Goal: Task Accomplishment & Management: Manage account settings

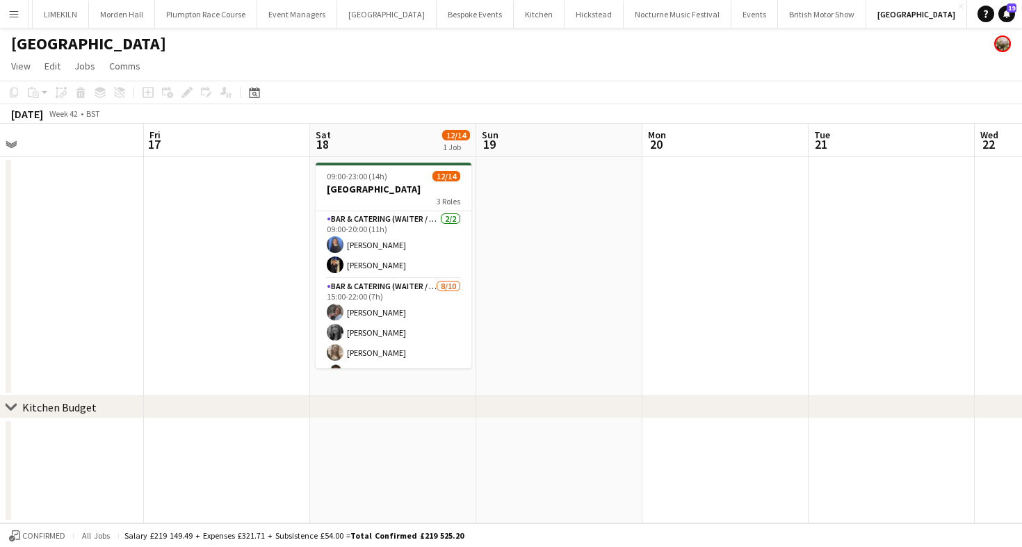
scroll to position [0, 319]
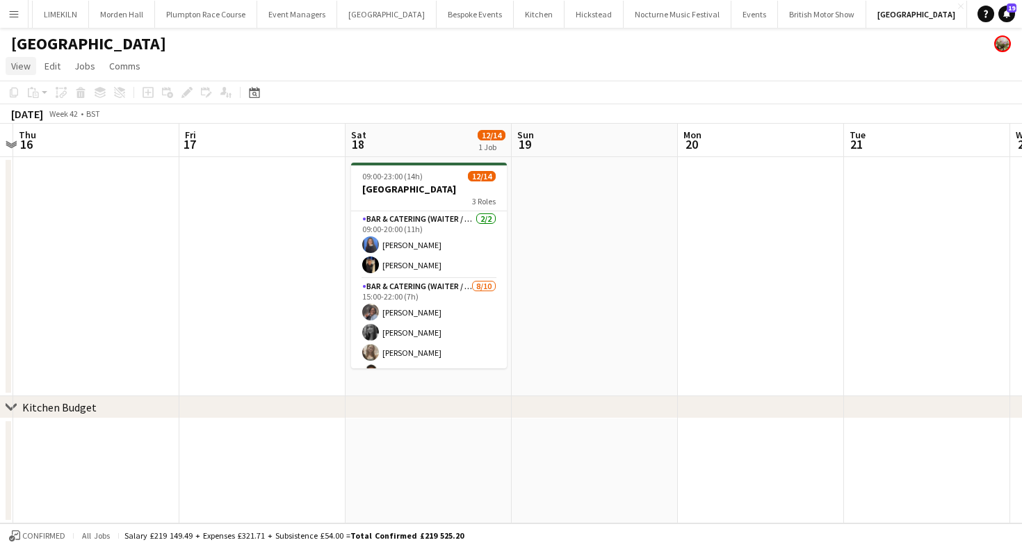
click at [19, 56] on app-page-menu "View Day view expanded Day view collapsed Month view Date picker Jump to [DATE]…" at bounding box center [511, 67] width 1022 height 26
click at [22, 69] on span "View" at bounding box center [20, 66] width 19 height 13
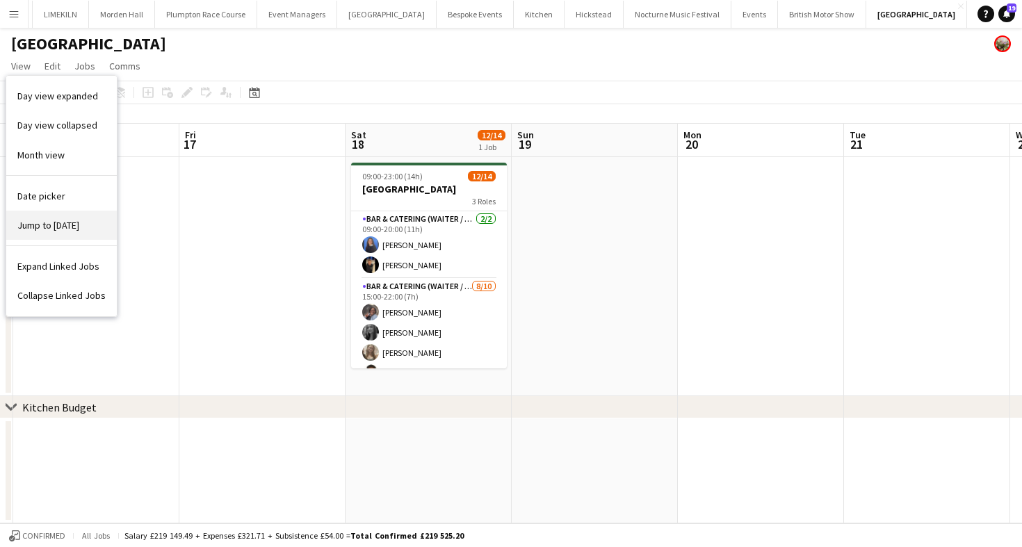
click at [45, 220] on span "Jump to [DATE]" at bounding box center [48, 225] width 62 height 13
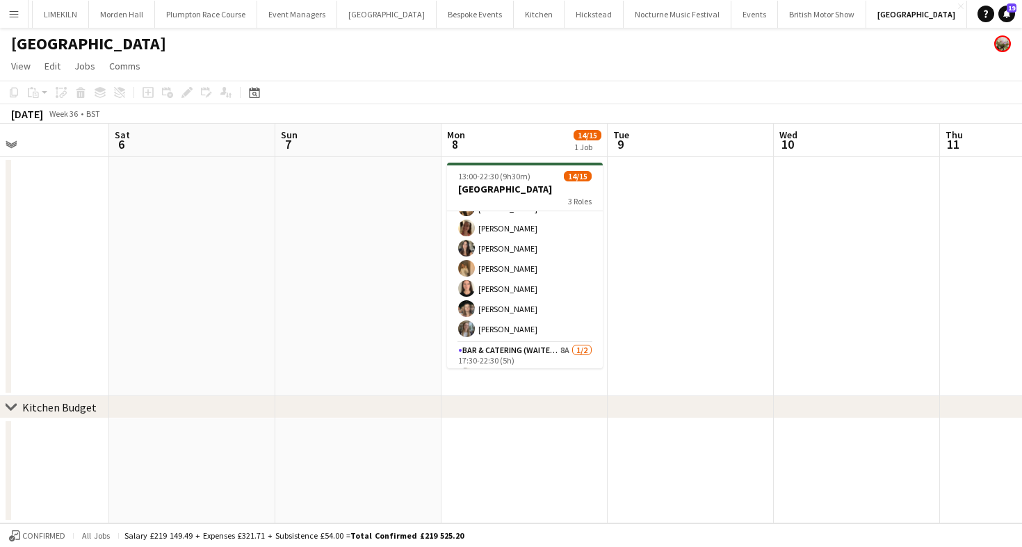
scroll to position [227, 0]
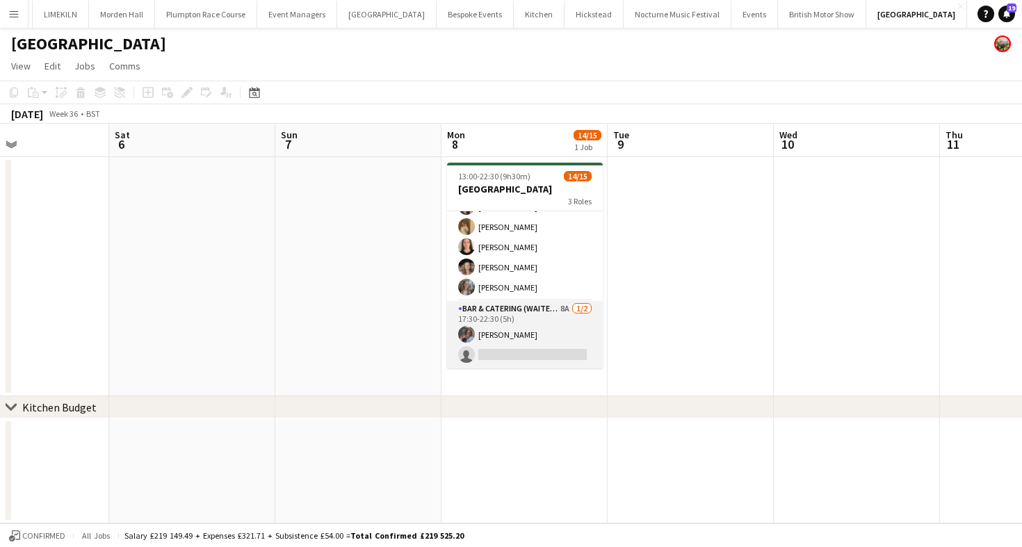
click at [535, 332] on app-card-role "Bar & Catering (Waiter / waitress) 8A [DATE] 17:30-22:30 (5h) [PERSON_NAME] sin…" at bounding box center [525, 334] width 156 height 67
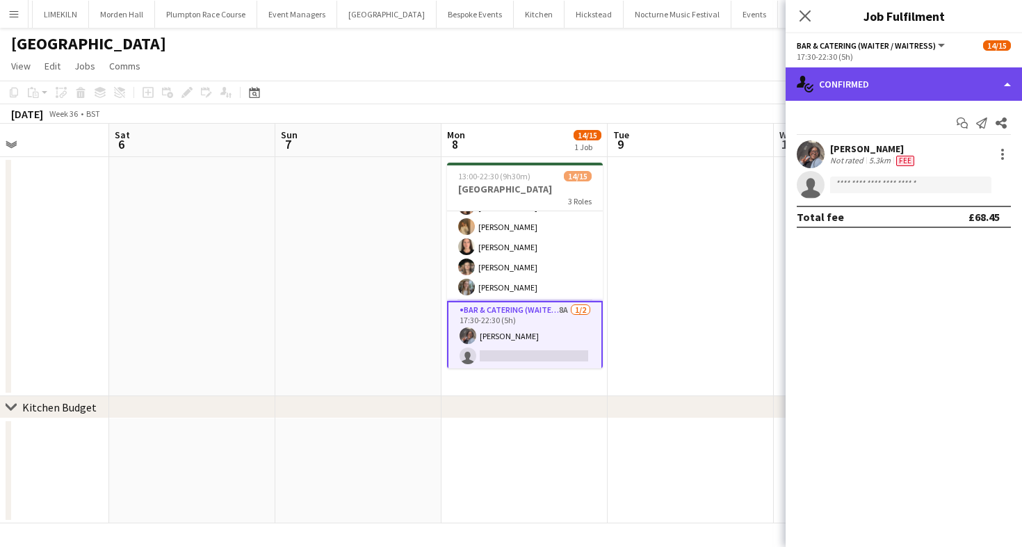
click at [866, 74] on div "single-neutral-actions-check-2 Confirmed" at bounding box center [903, 83] width 236 height 33
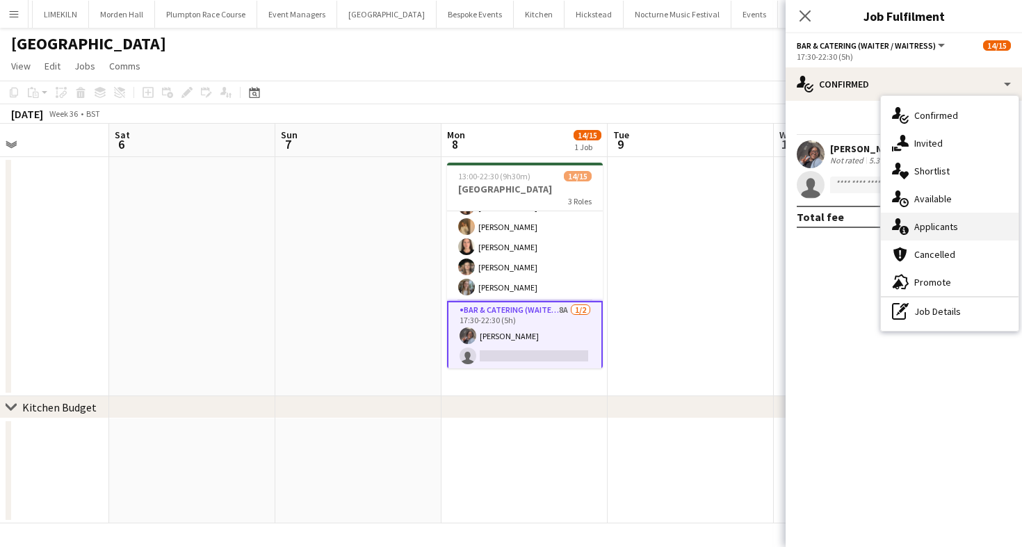
click at [914, 217] on div "single-neutral-actions-information Applicants" at bounding box center [950, 227] width 138 height 28
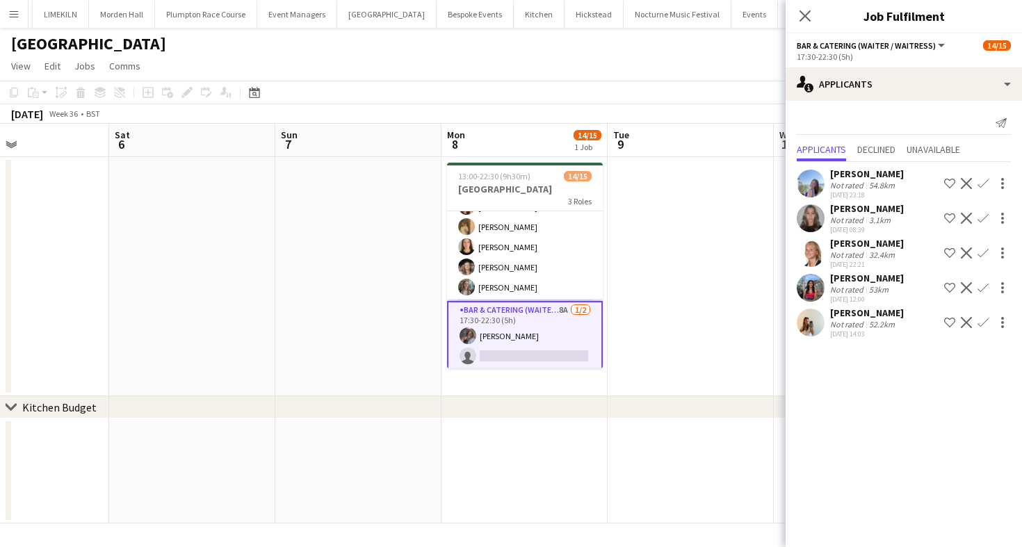
click at [722, 130] on app-board-header-date "Tue 9" at bounding box center [691, 140] width 166 height 33
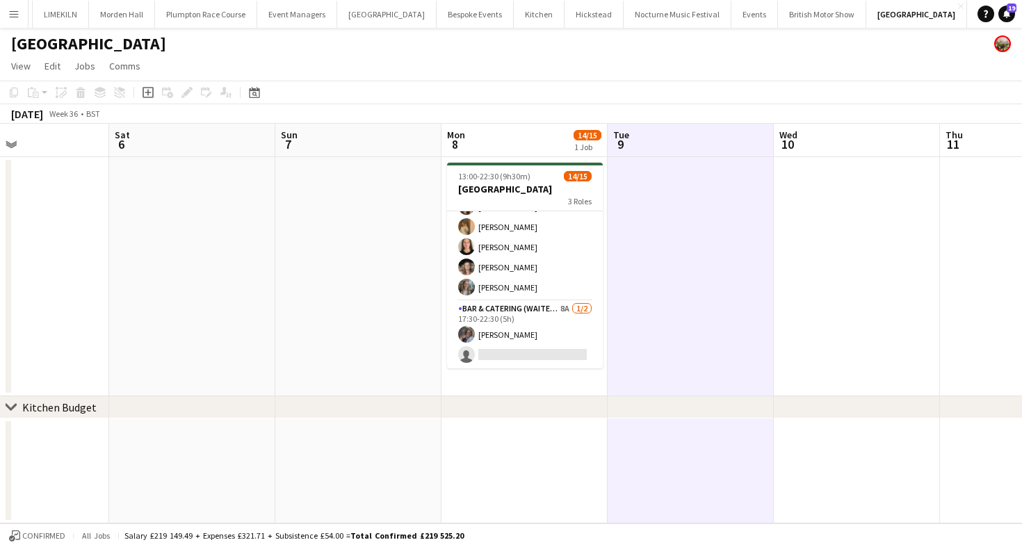
click at [725, 93] on app-toolbar "Copy Paste Paste Command V Paste with crew Command Shift V Paste linked Job [GE…" at bounding box center [511, 93] width 1022 height 24
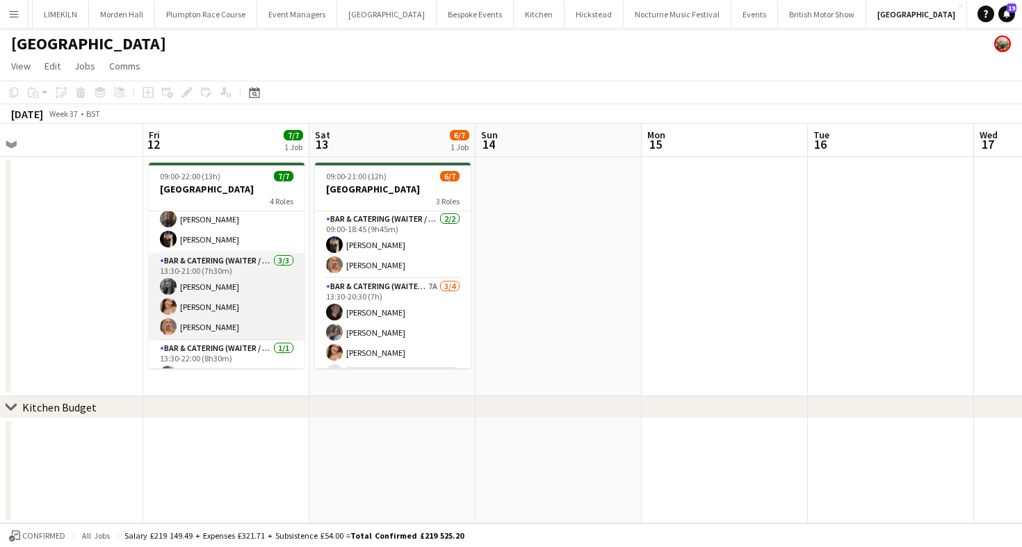
scroll to position [0, 0]
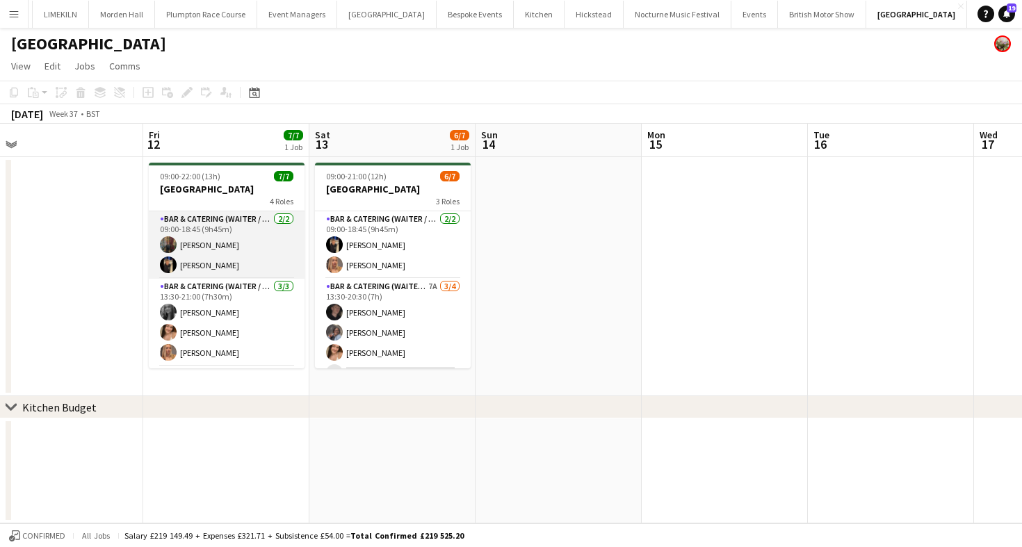
click at [222, 264] on app-card-role "Bar & Catering (Waiter / waitress) [DATE] 09:00-18:45 (9h45m) [PERSON_NAME]" at bounding box center [227, 244] width 156 height 67
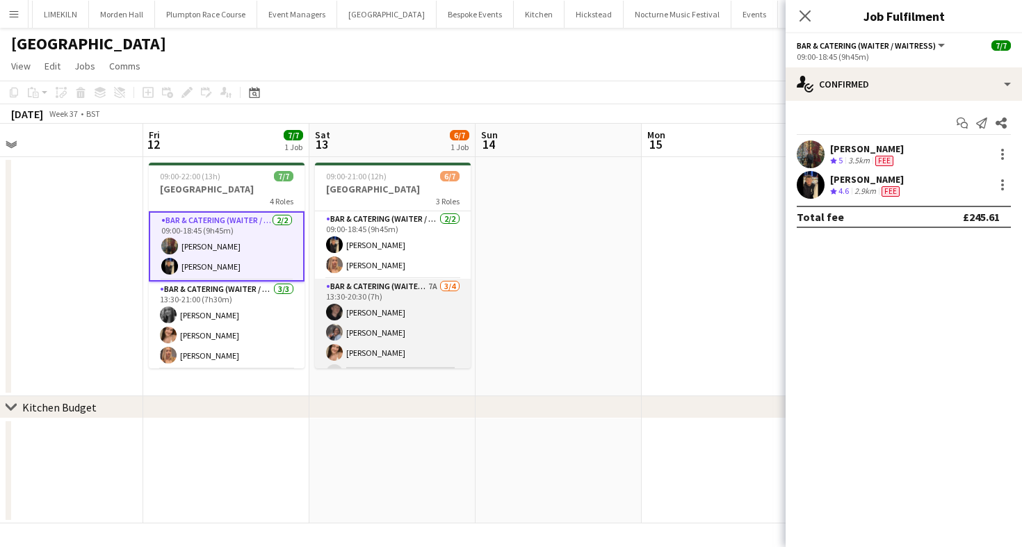
click at [381, 323] on app-card-role "Bar & Catering (Waiter / waitress) 7A [DATE] 13:30-20:30 (7h) [PERSON_NAME] [PE…" at bounding box center [393, 333] width 156 height 108
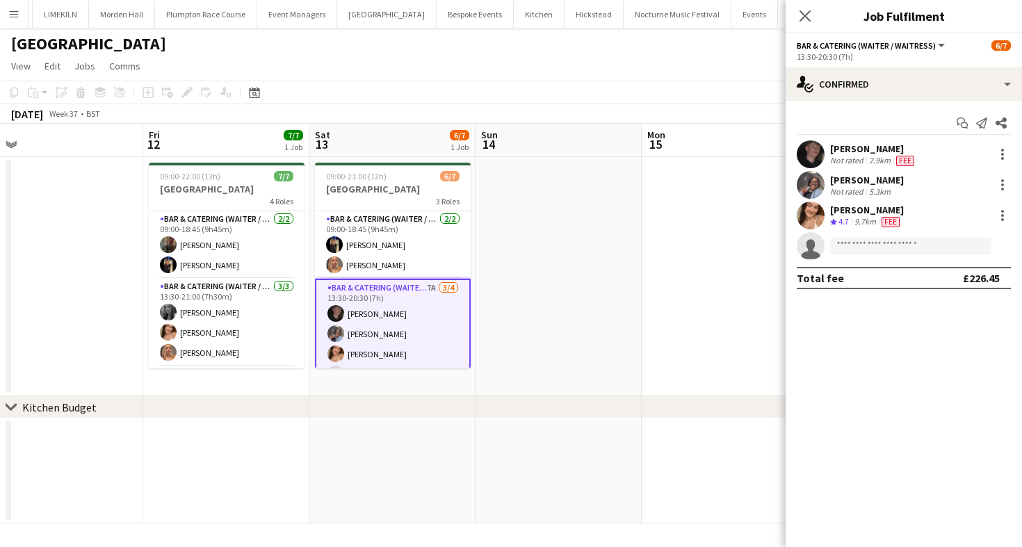
click at [540, 96] on app-toolbar "Copy Paste Paste Command V Paste with crew Command Shift V Paste linked Job [GE…" at bounding box center [511, 93] width 1022 height 24
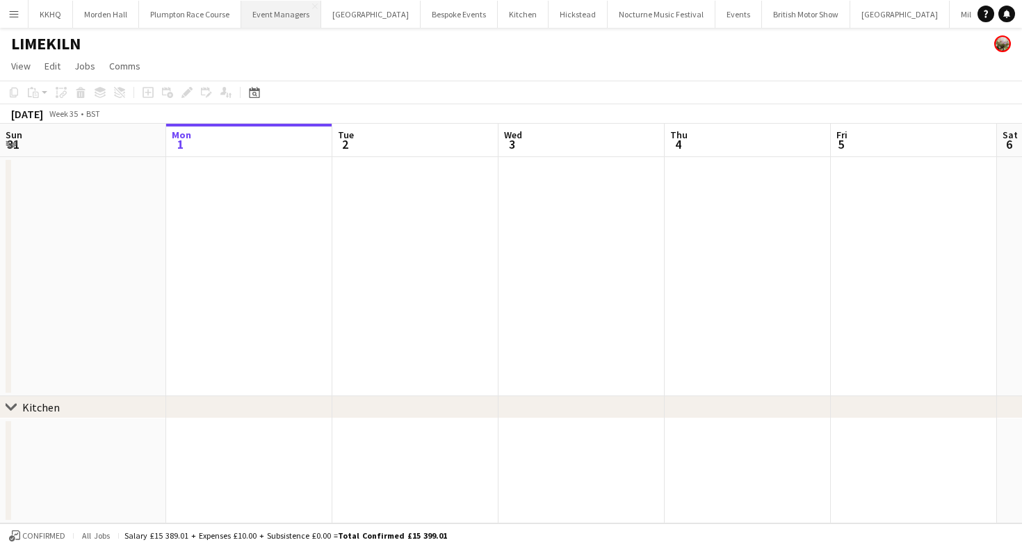
click at [279, 14] on button "Event Managers Close" at bounding box center [281, 14] width 80 height 27
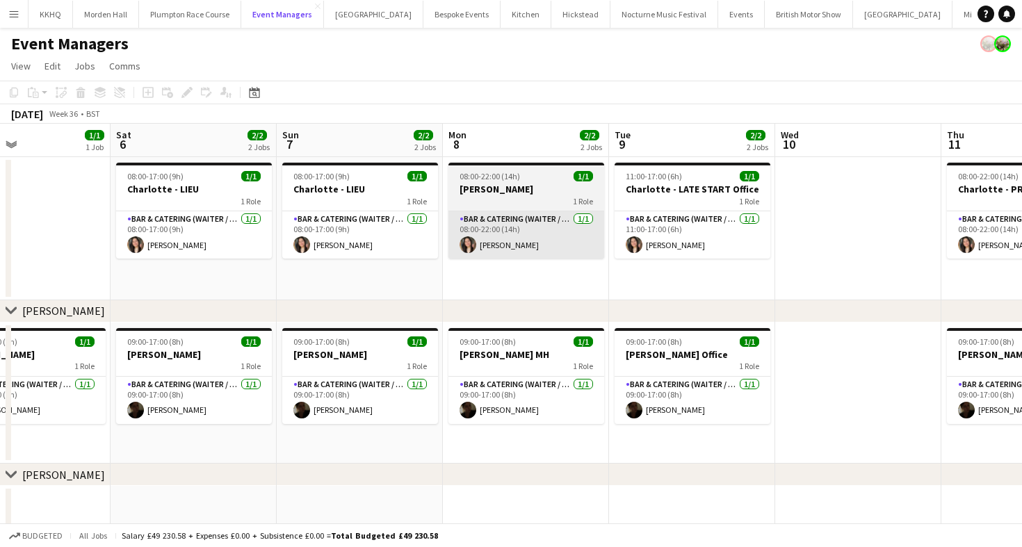
scroll to position [0, 396]
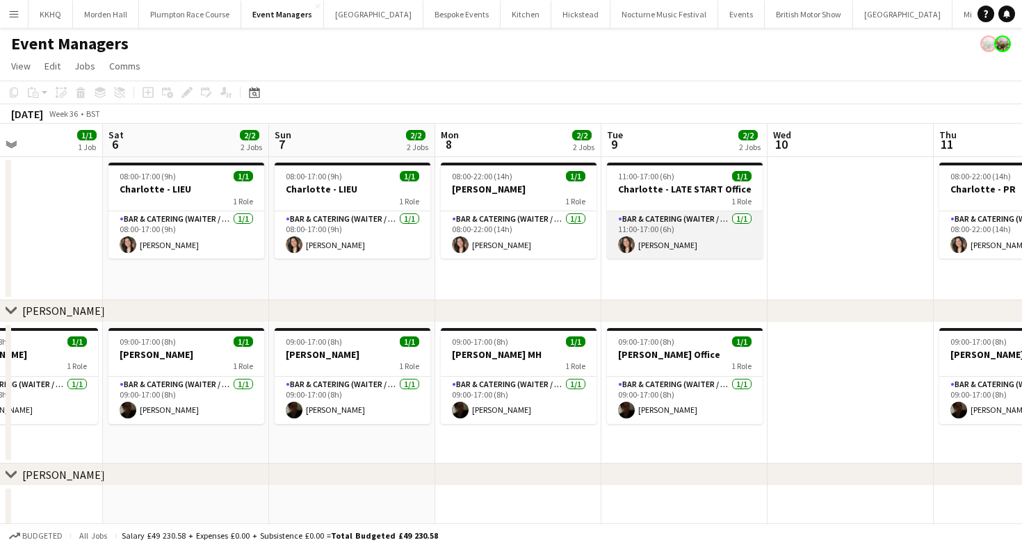
click at [699, 236] on app-card-role "Bar & Catering (Waiter / waitress) 1/1 11:00-17:00 (6h) Charlotte Margossian" at bounding box center [685, 234] width 156 height 47
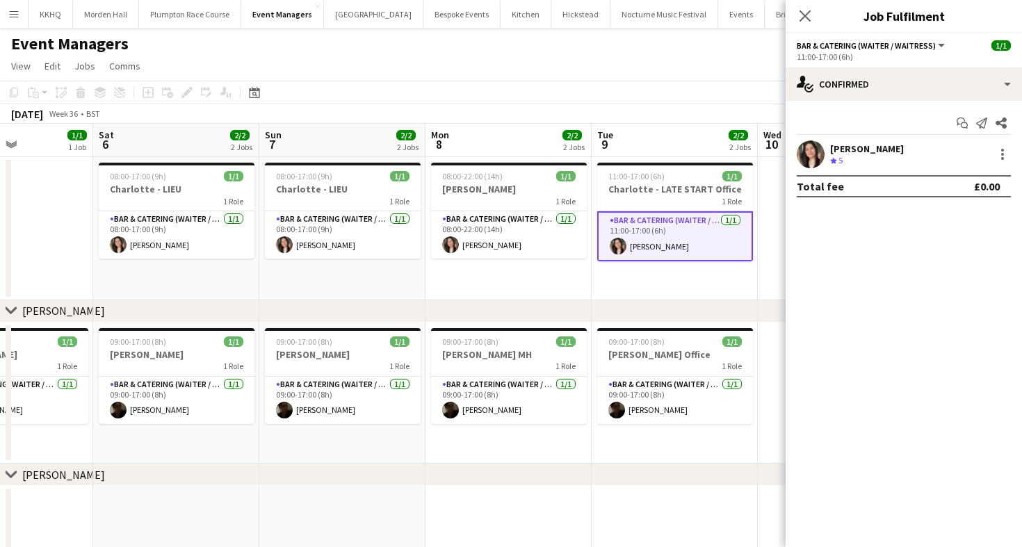
scroll to position [0, 405]
click at [616, 70] on app-page-menu "View Day view expanded Day view collapsed Month view Date picker Jump to [DATE]…" at bounding box center [511, 67] width 1022 height 26
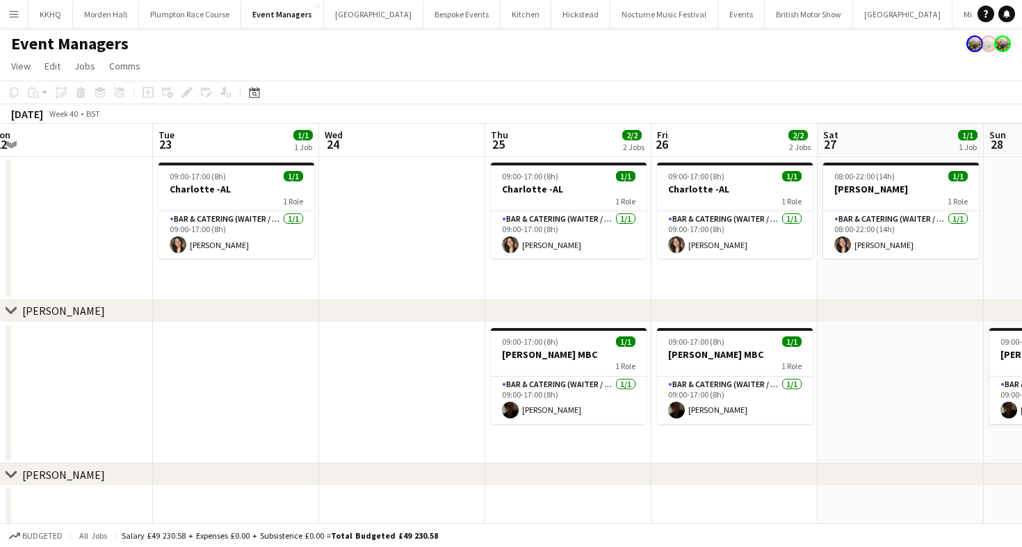
scroll to position [0, 354]
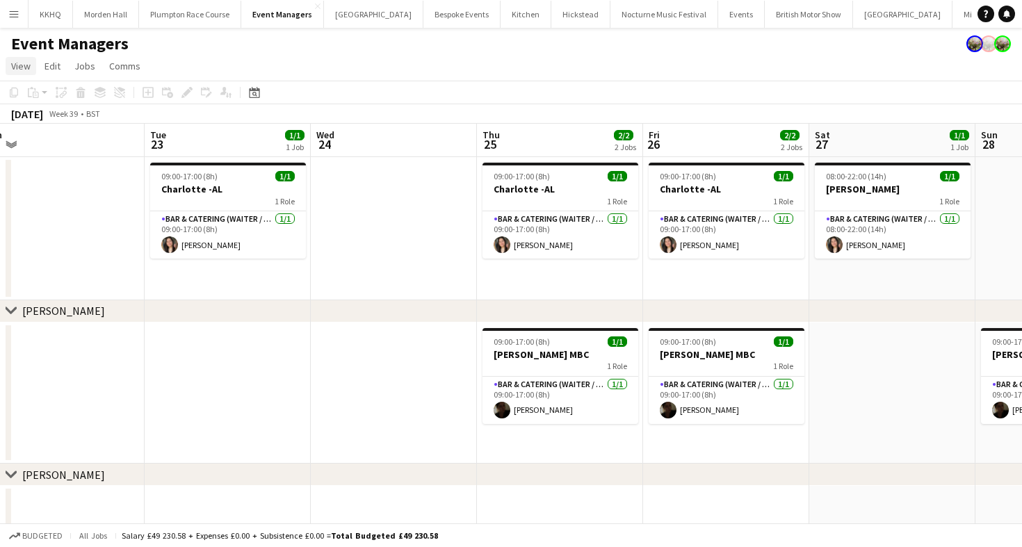
click at [25, 61] on span "View" at bounding box center [20, 66] width 19 height 13
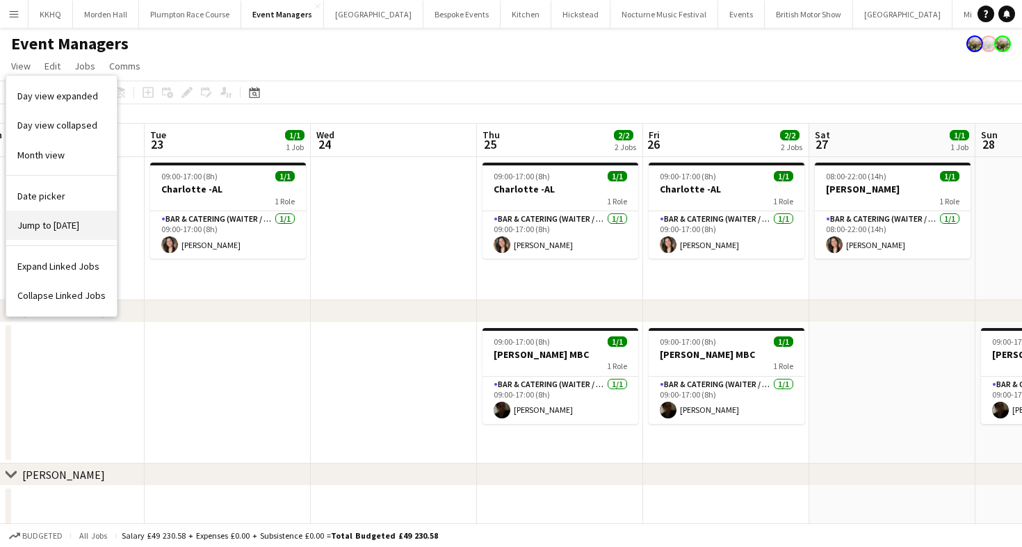
click at [65, 214] on link "Jump to [DATE]" at bounding box center [61, 225] width 111 height 29
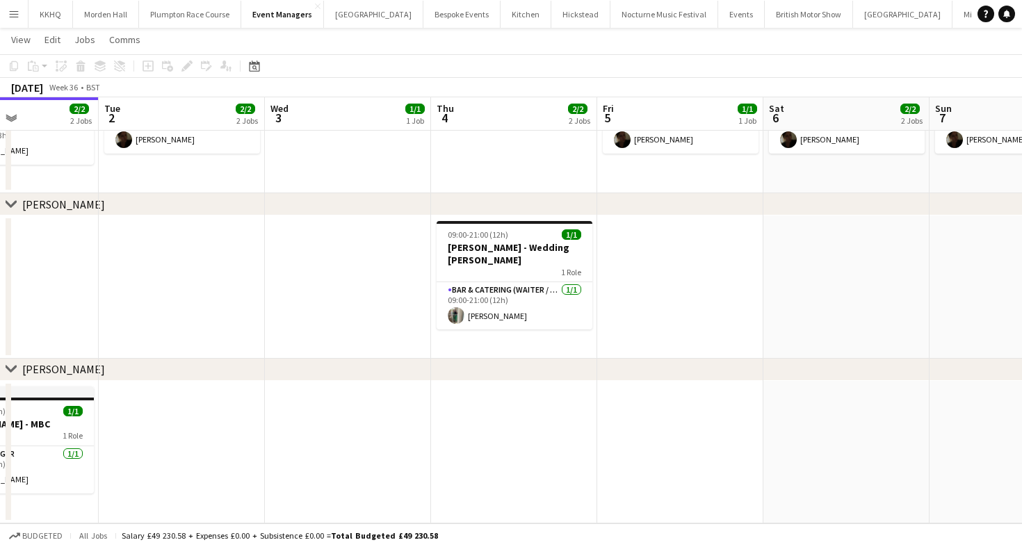
scroll to position [0, 398]
